Goal: Task Accomplishment & Management: Manage account settings

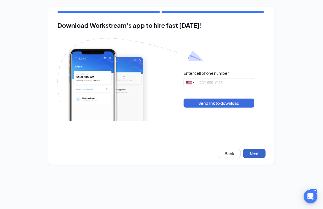
click at [260, 153] on button "Next" at bounding box center [254, 153] width 23 height 9
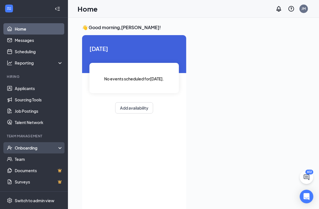
click at [30, 148] on div "Onboarding" at bounding box center [37, 148] width 44 height 6
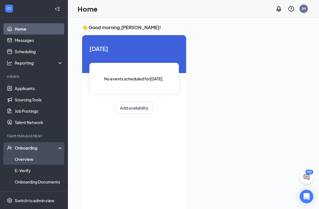
click at [29, 156] on link "Overview" at bounding box center [39, 158] width 48 height 11
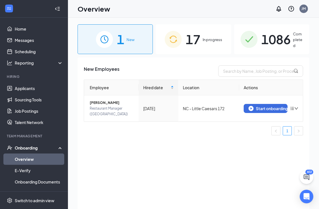
click at [207, 38] on span "In progress" at bounding box center [212, 40] width 20 height 6
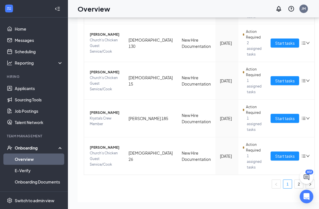
scroll to position [287, 0]
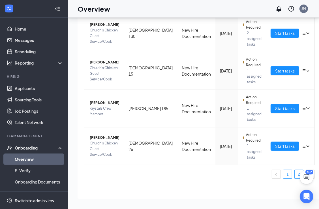
click at [294, 172] on link "2" at bounding box center [298, 174] width 8 height 8
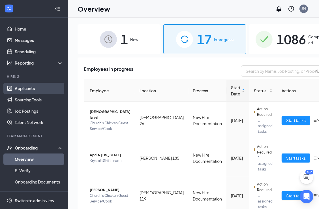
click at [33, 88] on link "Applicants" at bounding box center [39, 88] width 48 height 11
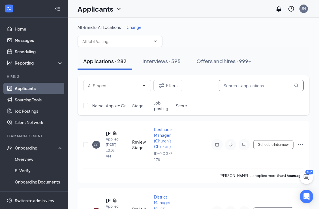
click at [235, 85] on input "text" at bounding box center [261, 85] width 85 height 11
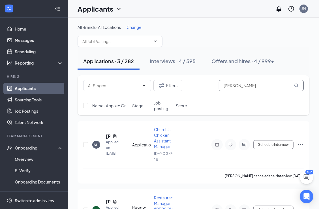
type input "[PERSON_NAME]"
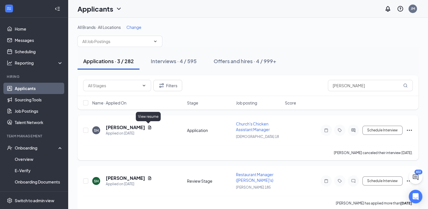
click at [148, 127] on icon "Document" at bounding box center [149, 127] width 3 height 4
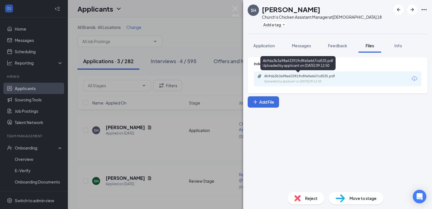
click at [294, 75] on div "4b9da3b3a98a633919c8fe5e667cd535.pdf" at bounding box center [303, 76] width 79 height 5
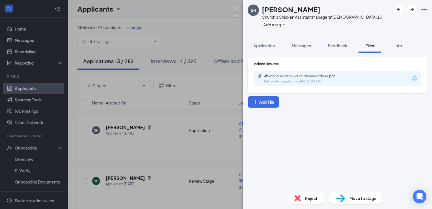
click at [150, 120] on div "SH [PERSON_NAME] Church's Chicken Assistant Manager at Churchs 18 Add a tag App…" at bounding box center [216, 104] width 432 height 209
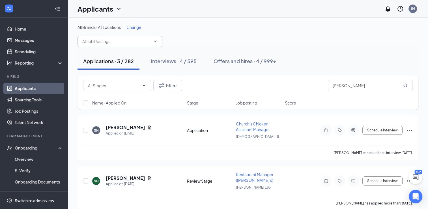
click at [155, 42] on icon "ChevronDown" at bounding box center [155, 41] width 5 height 5
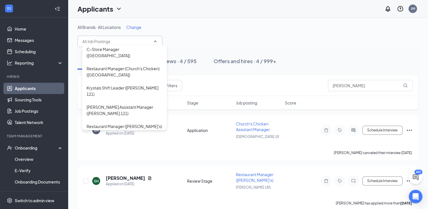
scroll to position [1135, 0]
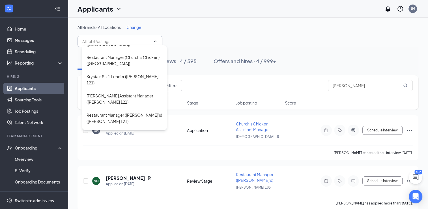
click at [139, 189] on div "Restaurant Manager ([PERSON_NAME]'s) ([PERSON_NAME] 185)" at bounding box center [125, 195] width 76 height 12
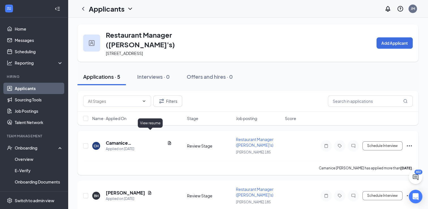
click at [168, 141] on icon "Document" at bounding box center [169, 143] width 3 height 4
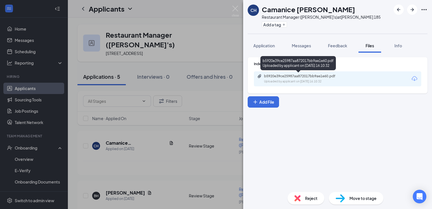
click at [260, 81] on div "b5920e39ce25987aa872017bb9ae1e60.pdf Uploaded by applicant on [DATE] 16:10:32" at bounding box center [303, 79] width 92 height 10
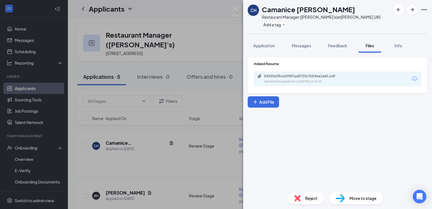
click at [229, 115] on div "CH Camanice [PERSON_NAME] Restaurant Manager ([PERSON_NAME]'s) at [GEOGRAPHIC_D…" at bounding box center [216, 104] width 432 height 209
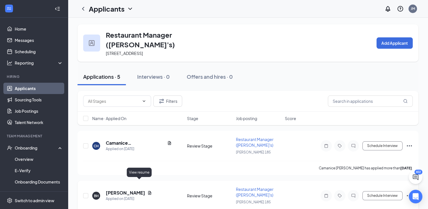
click at [147, 190] on icon "Document" at bounding box center [149, 192] width 5 height 5
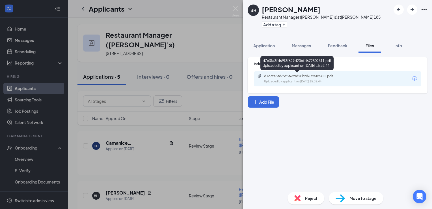
click at [294, 80] on div "Uploaded by applicant on [DATE] 15:32:44" at bounding box center [306, 81] width 85 height 5
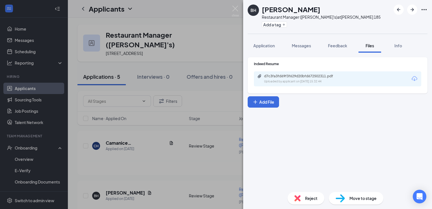
click at [225, 117] on div "BH [PERSON_NAME] Restaurant Manager ([PERSON_NAME]'s) at [GEOGRAPHIC_DATA] 185 …" at bounding box center [216, 104] width 432 height 209
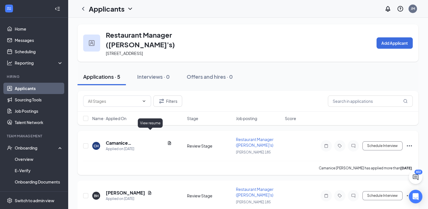
click at [167, 141] on icon "Document" at bounding box center [169, 143] width 5 height 5
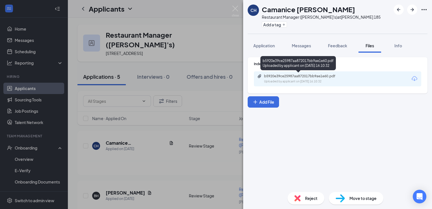
click at [266, 80] on div "Uploaded by applicant on [DATE] 16:10:32" at bounding box center [306, 81] width 85 height 5
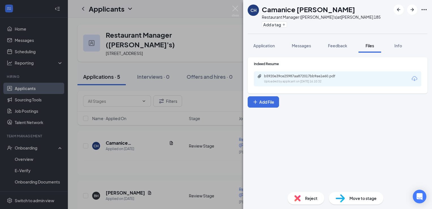
click at [164, 115] on div "CH Camanice [PERSON_NAME] Restaurant Manager ([PERSON_NAME]'s) at [GEOGRAPHIC_D…" at bounding box center [216, 104] width 432 height 209
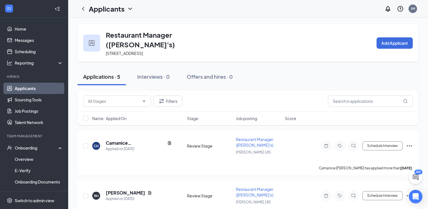
click at [128, 7] on icon "ChevronDown" at bounding box center [130, 8] width 7 height 7
click at [124, 23] on link "Applicants" at bounding box center [122, 25] width 61 height 6
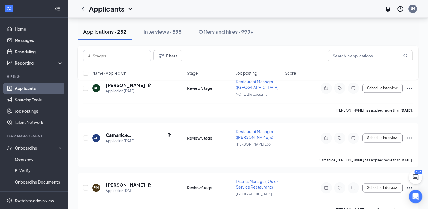
scroll to position [780, 0]
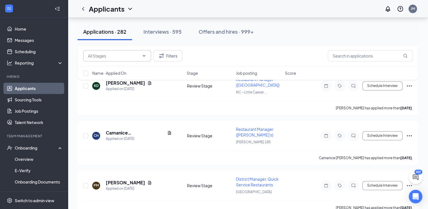
click at [146, 54] on icon "ChevronDown" at bounding box center [144, 55] width 5 height 5
click at [217, 56] on div "Application (88) Review Stage (1418) Filters" at bounding box center [247, 55] width 329 height 11
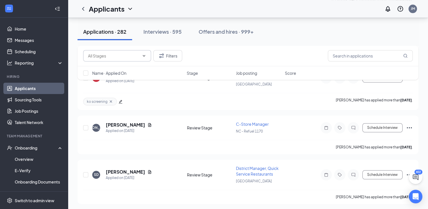
scroll to position [0, 0]
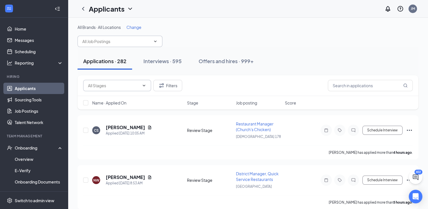
click at [156, 39] on icon "ChevronDown" at bounding box center [155, 41] width 5 height 5
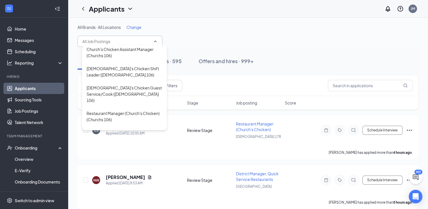
scroll to position [90, 0]
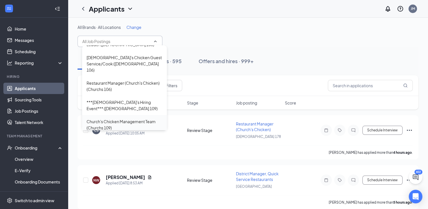
click at [145, 118] on div "Church's Chicken Management Team (Churchs 109)" at bounding box center [125, 124] width 76 height 12
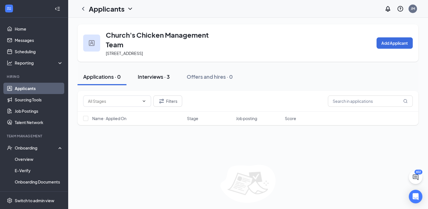
click at [156, 76] on div "Interviews · 3" at bounding box center [154, 76] width 32 height 7
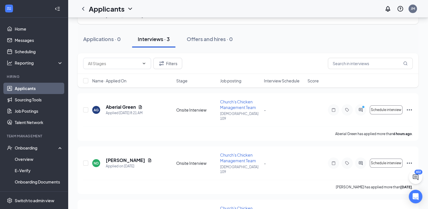
scroll to position [60, 0]
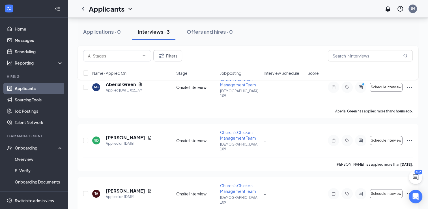
click at [141, 81] on div "Filters Name · Applied On Stage Job posting Interview Schedule Score" at bounding box center [247, 66] width 341 height 40
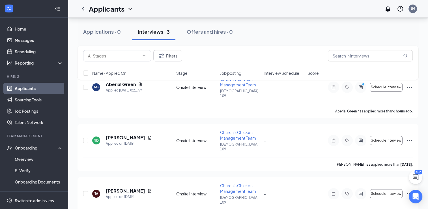
scroll to position [0, 0]
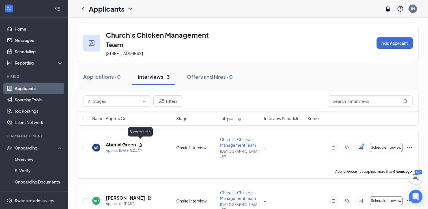
click at [140, 142] on icon "Document" at bounding box center [140, 144] width 5 height 5
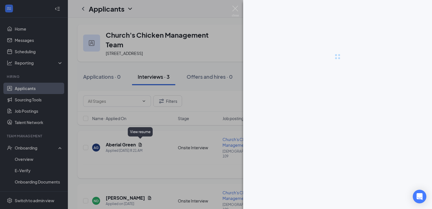
click at [140, 142] on div at bounding box center [216, 104] width 432 height 209
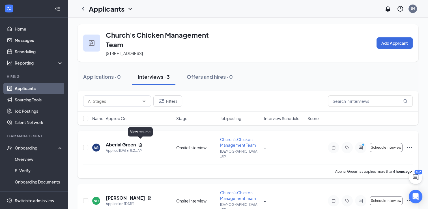
click at [140, 142] on icon "Document" at bounding box center [140, 144] width 5 height 5
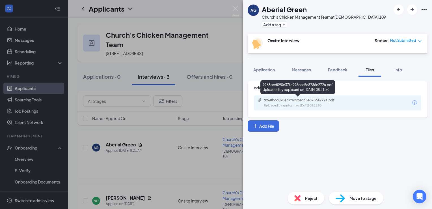
click at [323, 101] on div "9268bcd090e37fe996ecc5e8786e272a.pdf" at bounding box center [303, 100] width 79 height 5
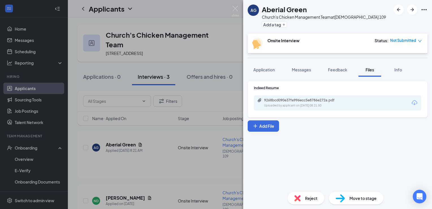
click at [306, 204] on div "Reject" at bounding box center [306, 198] width 37 height 12
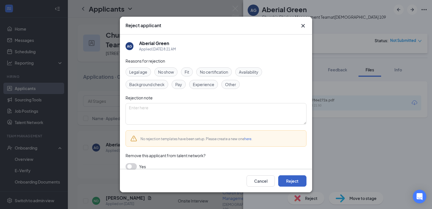
click at [302, 184] on button "Reject" at bounding box center [292, 180] width 28 height 11
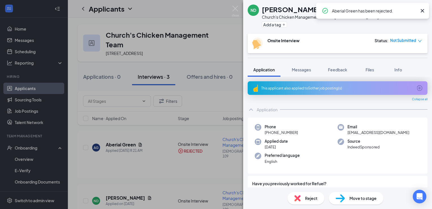
click at [185, 176] on div "ND Nytiyona [PERSON_NAME] Church's Chicken Management Team at [DEMOGRAPHIC_DATA…" at bounding box center [216, 104] width 432 height 209
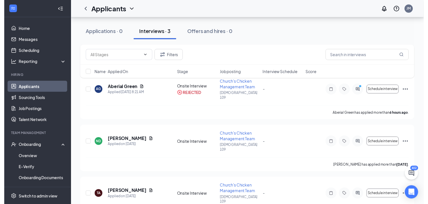
scroll to position [57, 0]
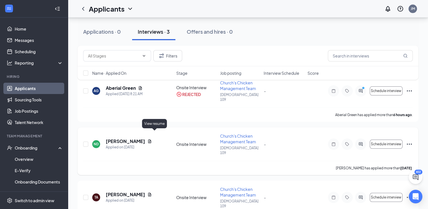
click at [151, 139] on icon "Document" at bounding box center [149, 141] width 3 height 4
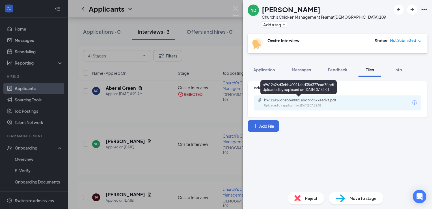
click at [301, 101] on div "b9612a26d3ebb40021abd38d377ead7f.pdf" at bounding box center [303, 100] width 79 height 5
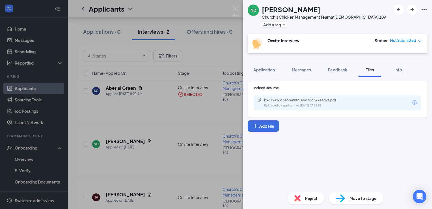
click at [203, 122] on div "ND Nytiyona [PERSON_NAME] Church's Chicken Management Team at Churchs 109 Add a…" at bounding box center [216, 104] width 432 height 209
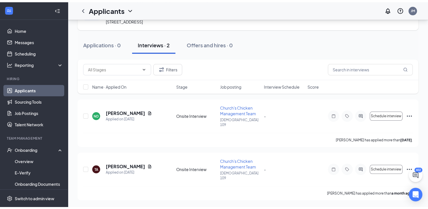
scroll to position [19, 0]
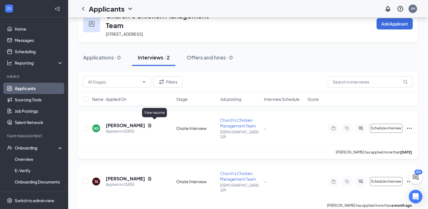
click at [152, 123] on icon "Document" at bounding box center [149, 125] width 5 height 5
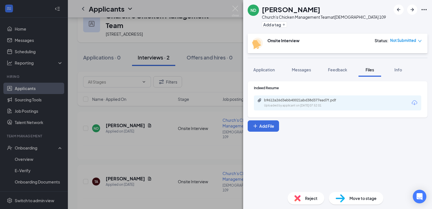
click at [301, 201] on div "Reject" at bounding box center [306, 198] width 37 height 12
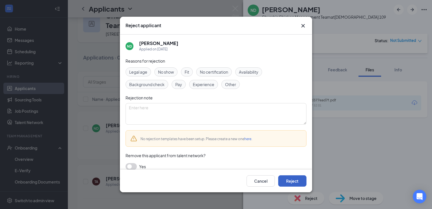
click at [292, 181] on button "Reject" at bounding box center [292, 180] width 28 height 11
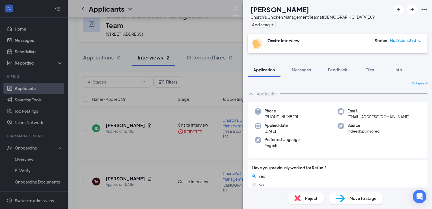
click at [160, 161] on div "TA [PERSON_NAME] Chicken Management Team at Churchs 109 Add a tag Onsite Interv…" at bounding box center [216, 104] width 432 height 209
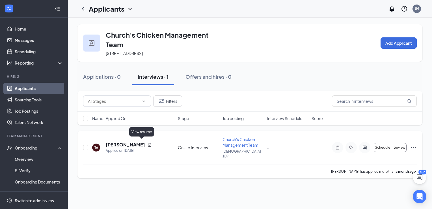
drag, startPoint x: 160, startPoint y: 161, endPoint x: 141, endPoint y: 141, distance: 27.2
click at [141, 141] on div "TA [PERSON_NAME] Applied on [DATE] Onsite Interview Church's Chicken Management…" at bounding box center [249, 155] width 345 height 48
click at [147, 142] on icon "Document" at bounding box center [149, 144] width 5 height 5
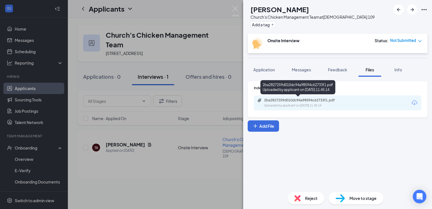
click at [323, 104] on div "Uploaded by applicant on [DATE] 11:45:14" at bounding box center [306, 105] width 85 height 5
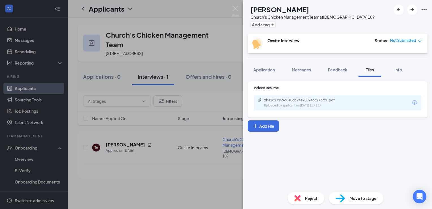
click at [299, 197] on img at bounding box center [297, 198] width 6 height 6
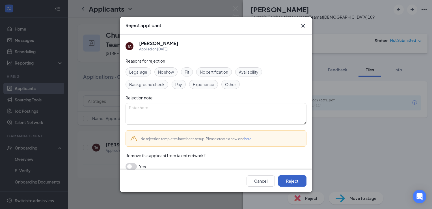
click at [293, 176] on button "Reject" at bounding box center [292, 180] width 28 height 11
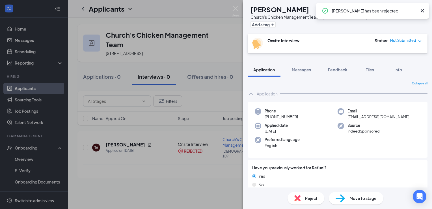
click at [220, 64] on div "TA [PERSON_NAME] Chicken Management Team at Churchs 109 Add a tag Onsite Interv…" at bounding box center [216, 104] width 432 height 209
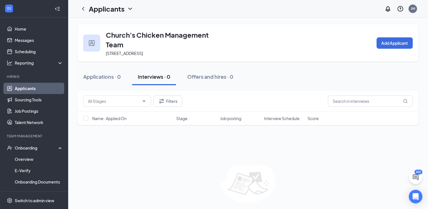
click at [128, 5] on icon "ChevronDown" at bounding box center [130, 8] width 7 height 7
click at [109, 25] on link "Applicants" at bounding box center [122, 25] width 61 height 6
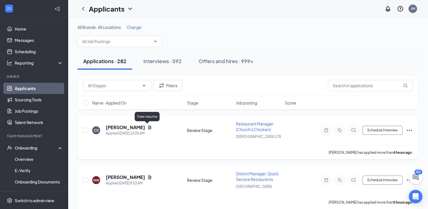
click at [148, 128] on icon "Document" at bounding box center [149, 127] width 5 height 5
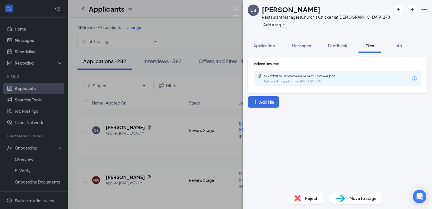
click at [271, 72] on div "f72dd98761ac4bc56d41414321739364.pdf Uploaded by applicant on [DATE] 10:05:02" at bounding box center [337, 78] width 167 height 15
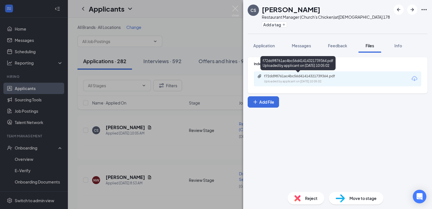
click at [273, 80] on div "Uploaded by applicant on [DATE] 10:05:02" at bounding box center [306, 81] width 85 height 5
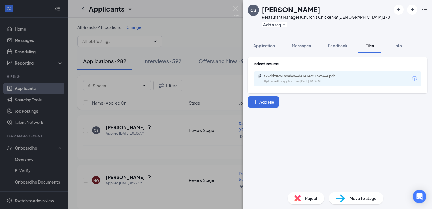
click at [141, 108] on div "CS [PERSON_NAME] Restaurant Manager (Church's Chicken) at Churchs 178 Add a tag…" at bounding box center [216, 104] width 432 height 209
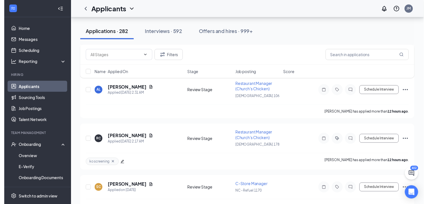
scroll to position [260, 0]
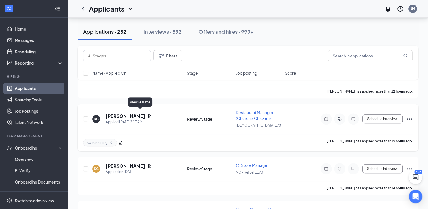
click at [147, 114] on icon "Document" at bounding box center [149, 116] width 5 height 5
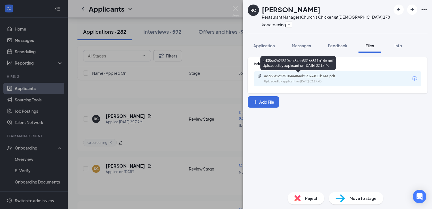
click at [264, 80] on div "ad386e2c235104a484eb53166811b14e.pdf Uploaded by applicant on [DATE] 02:17:40" at bounding box center [303, 79] width 92 height 10
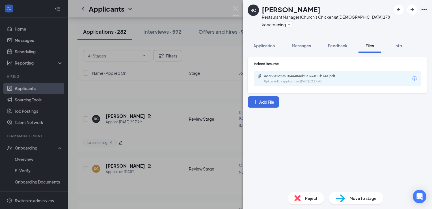
click at [143, 140] on div "RC [PERSON_NAME] Restaurant Manager (Church's Chicken) at Churchs 178 ko screen…" at bounding box center [216, 104] width 432 height 209
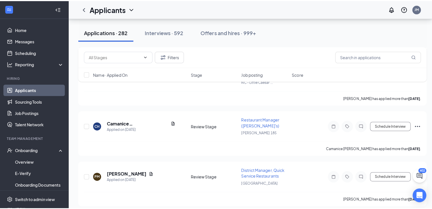
scroll to position [795, 0]
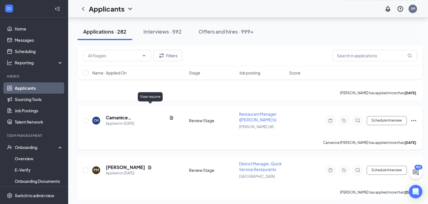
click at [170, 116] on icon "Document" at bounding box center [171, 118] width 3 height 4
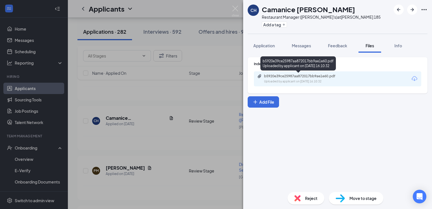
click at [300, 77] on div "b5920e39ce25987aa872017bb9ae1e60.pdf" at bounding box center [303, 76] width 79 height 5
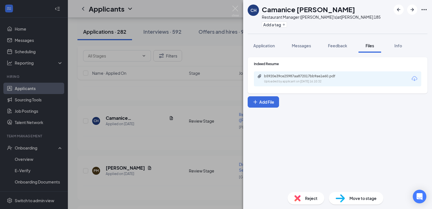
click at [301, 196] on div "Reject" at bounding box center [306, 198] width 37 height 12
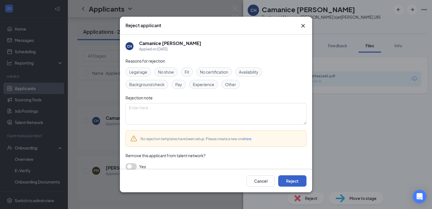
click at [289, 176] on button "Reject" at bounding box center [292, 180] width 28 height 11
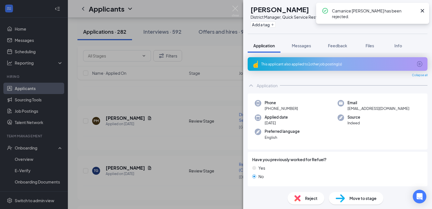
click at [203, 188] on div "PM [PERSON_NAME] District Manager, Quick Service Restaurants at [GEOGRAPHIC_DAT…" at bounding box center [216, 104] width 432 height 209
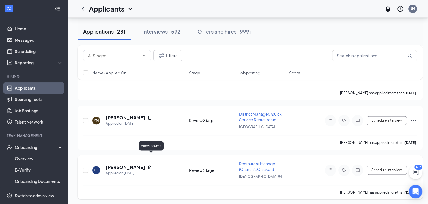
click at [151, 165] on icon "Document" at bounding box center [149, 167] width 5 height 5
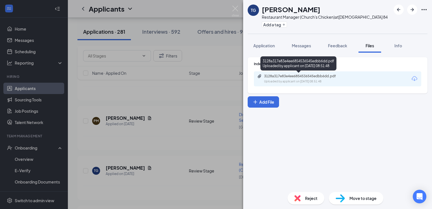
click at [269, 78] on div "3128a317e83e4ee6854536545edbb6dd.pdf Uploaded by applicant on [DATE] 08:51:48" at bounding box center [303, 79] width 92 height 10
